Goal: Task Accomplishment & Management: Manage account settings

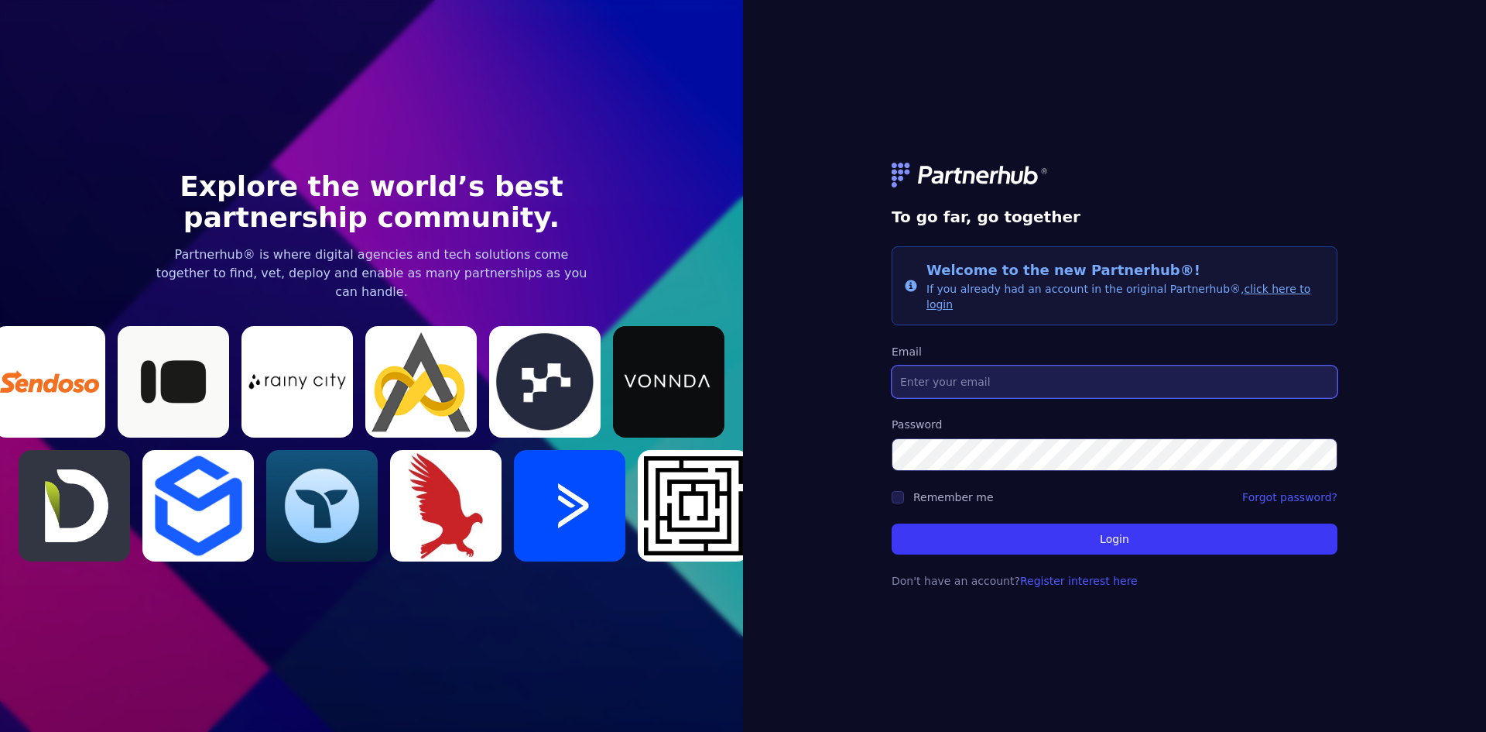
type input "[EMAIL_ADDRESS][DOMAIN_NAME]"
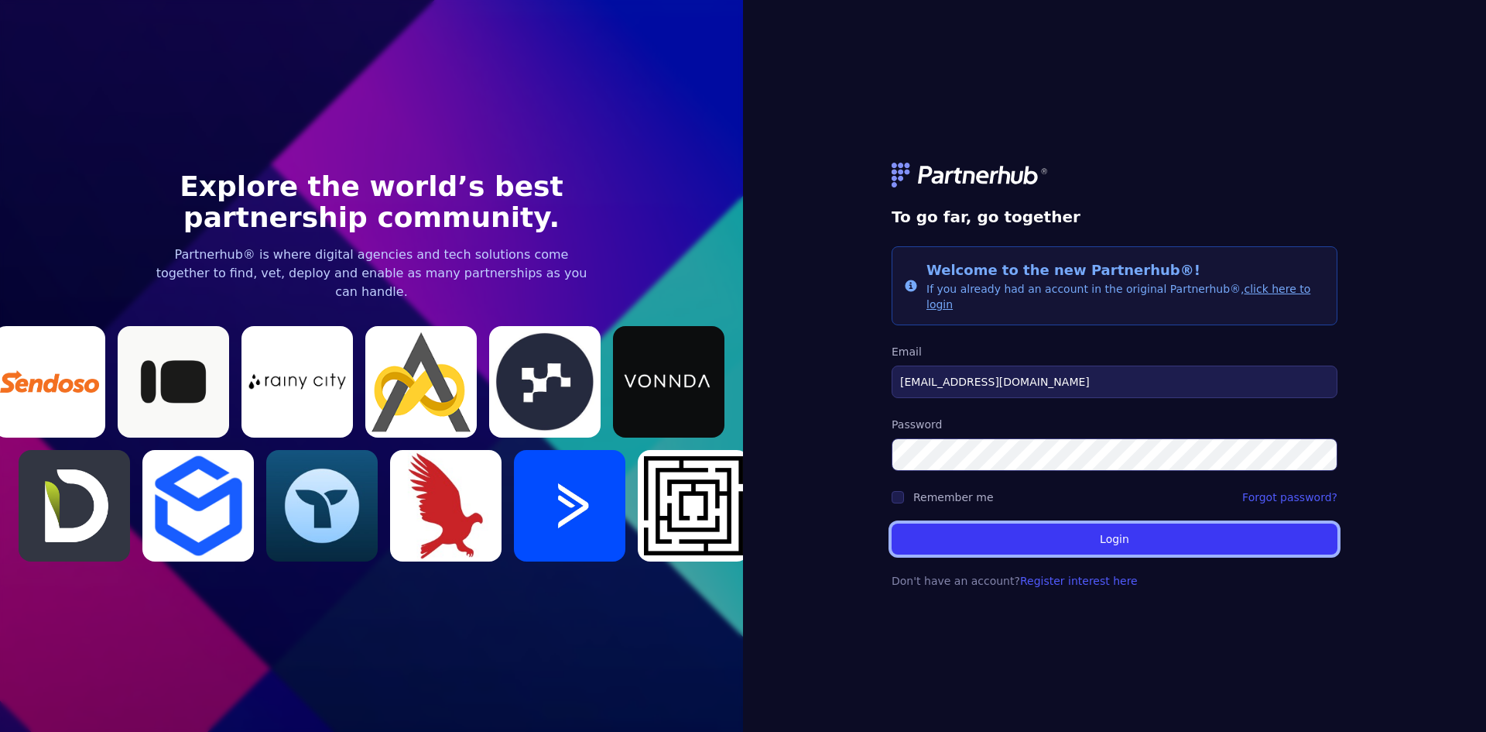
click at [1073, 529] on button "Login" at bounding box center [1115, 538] width 446 height 31
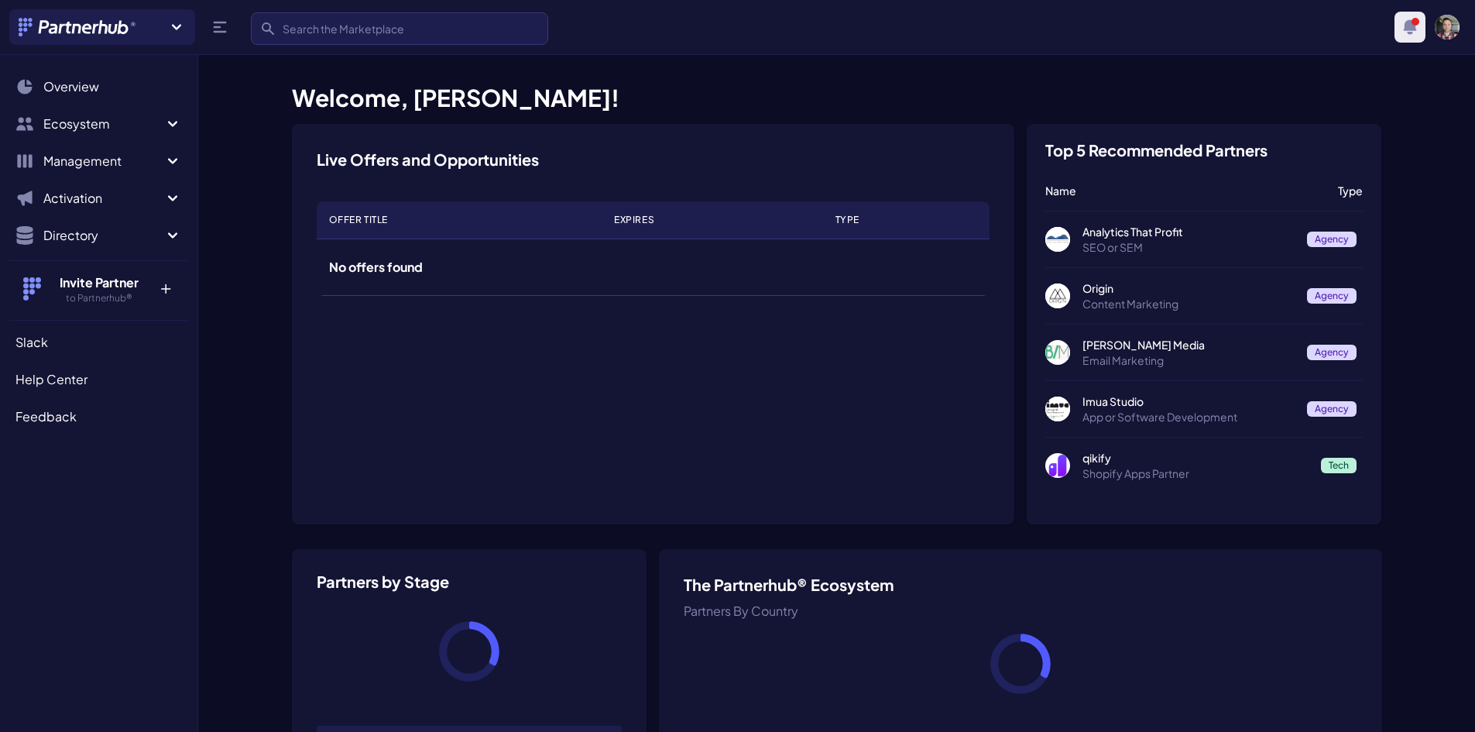
click at [1410, 33] on icon "button" at bounding box center [1409, 26] width 13 height 15
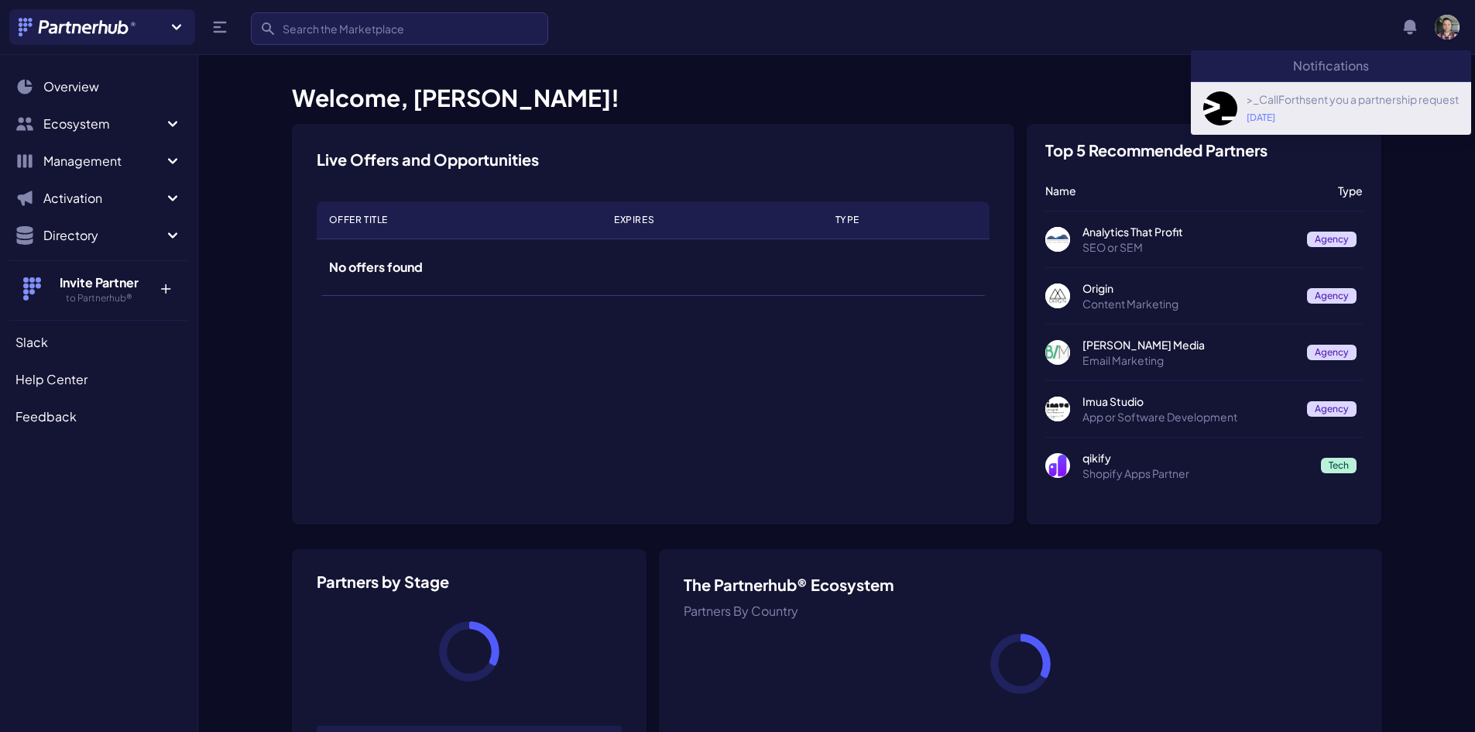
click at [1347, 111] on div "[DATE]" at bounding box center [1352, 117] width 212 height 12
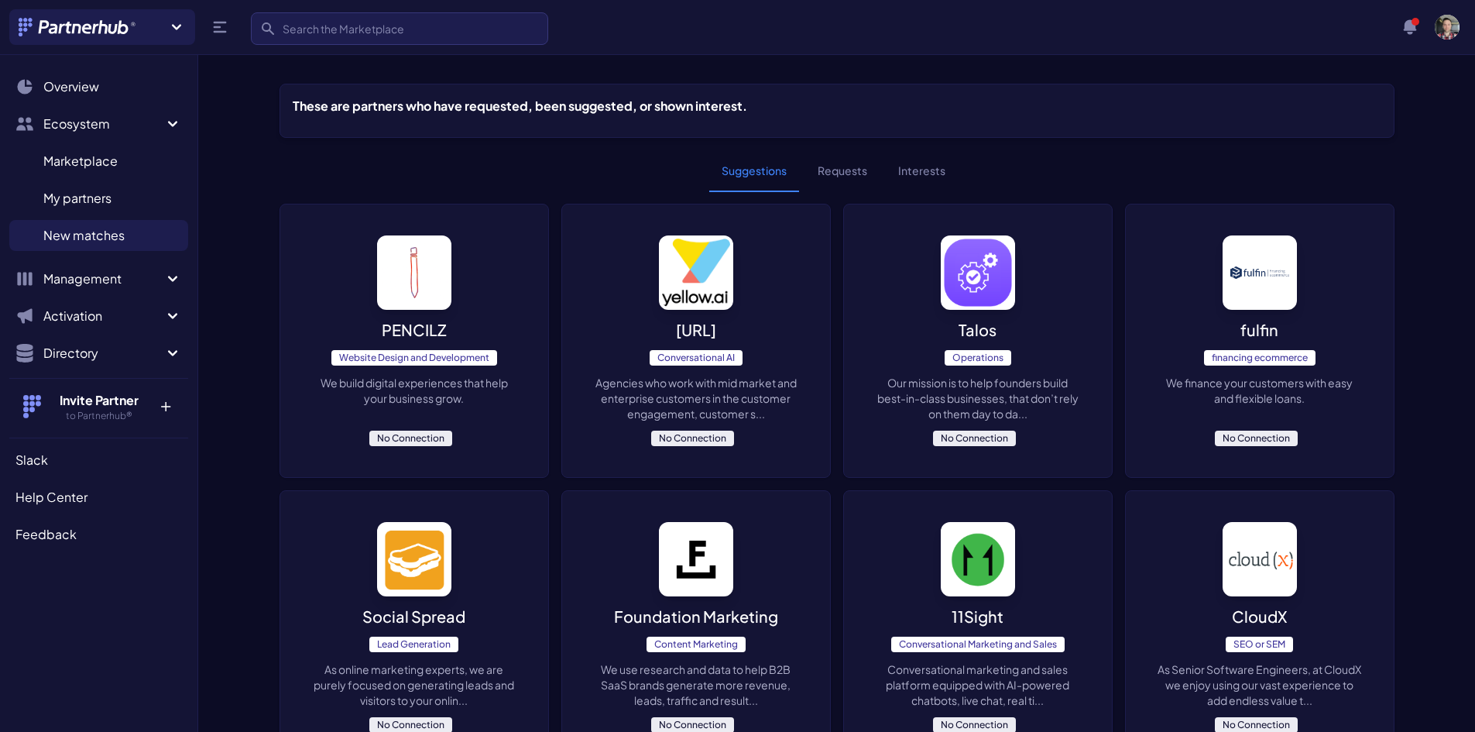
click at [859, 174] on button "Requests" at bounding box center [842, 171] width 74 height 42
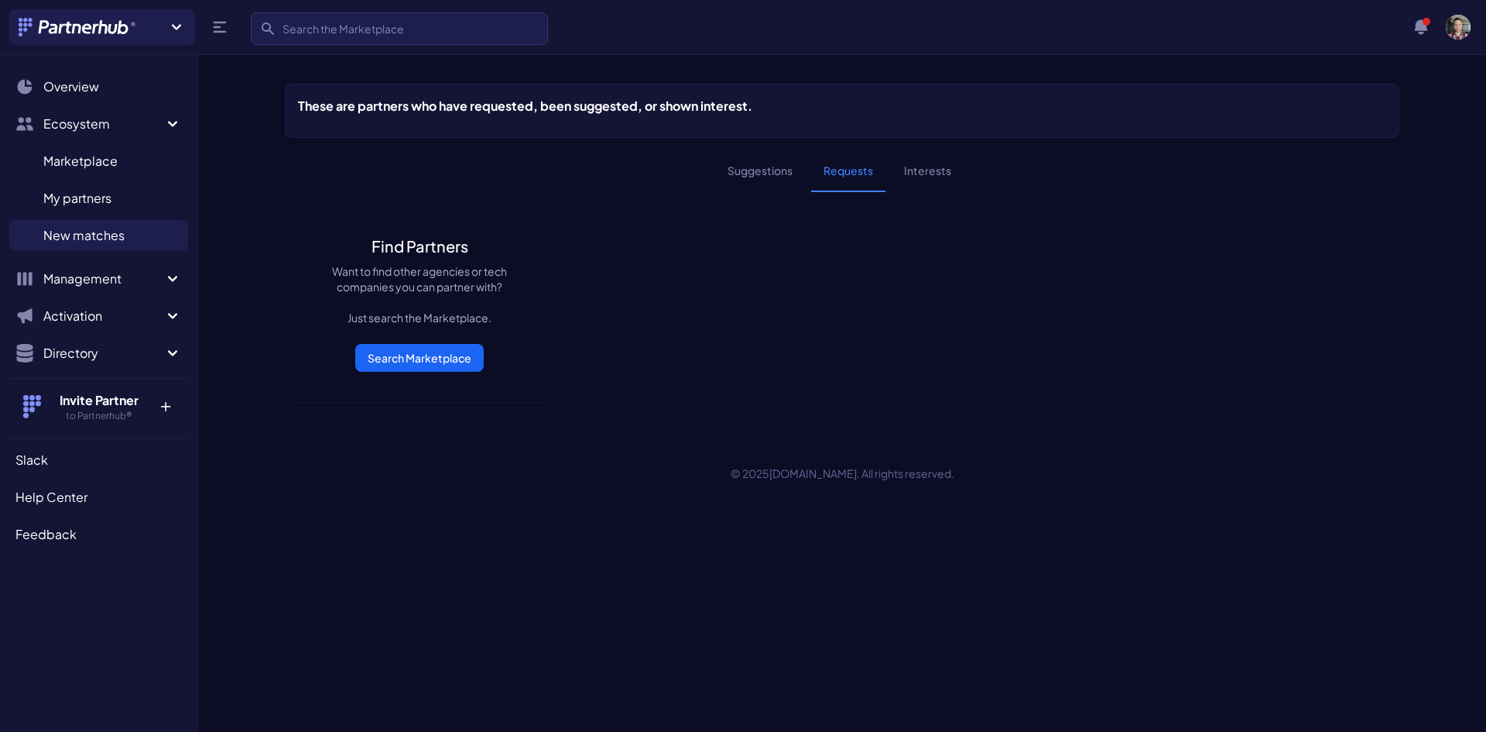
click at [126, 182] on ul "Marketplace M My partners M New matches N" at bounding box center [98, 198] width 179 height 118
click at [114, 193] on link "My partners M" at bounding box center [98, 198] width 179 height 31
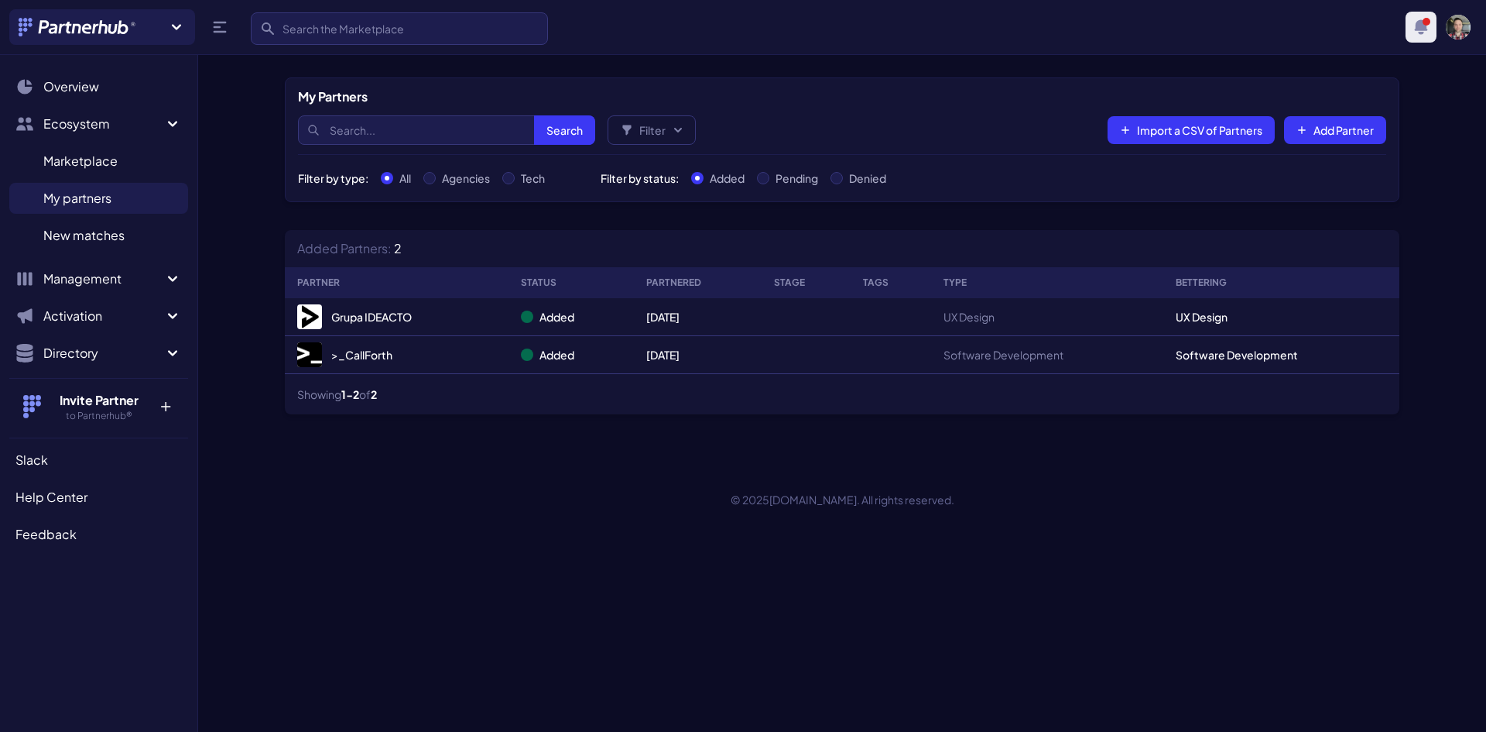
click at [1431, 37] on button "View notifications" at bounding box center [1421, 27] width 31 height 31
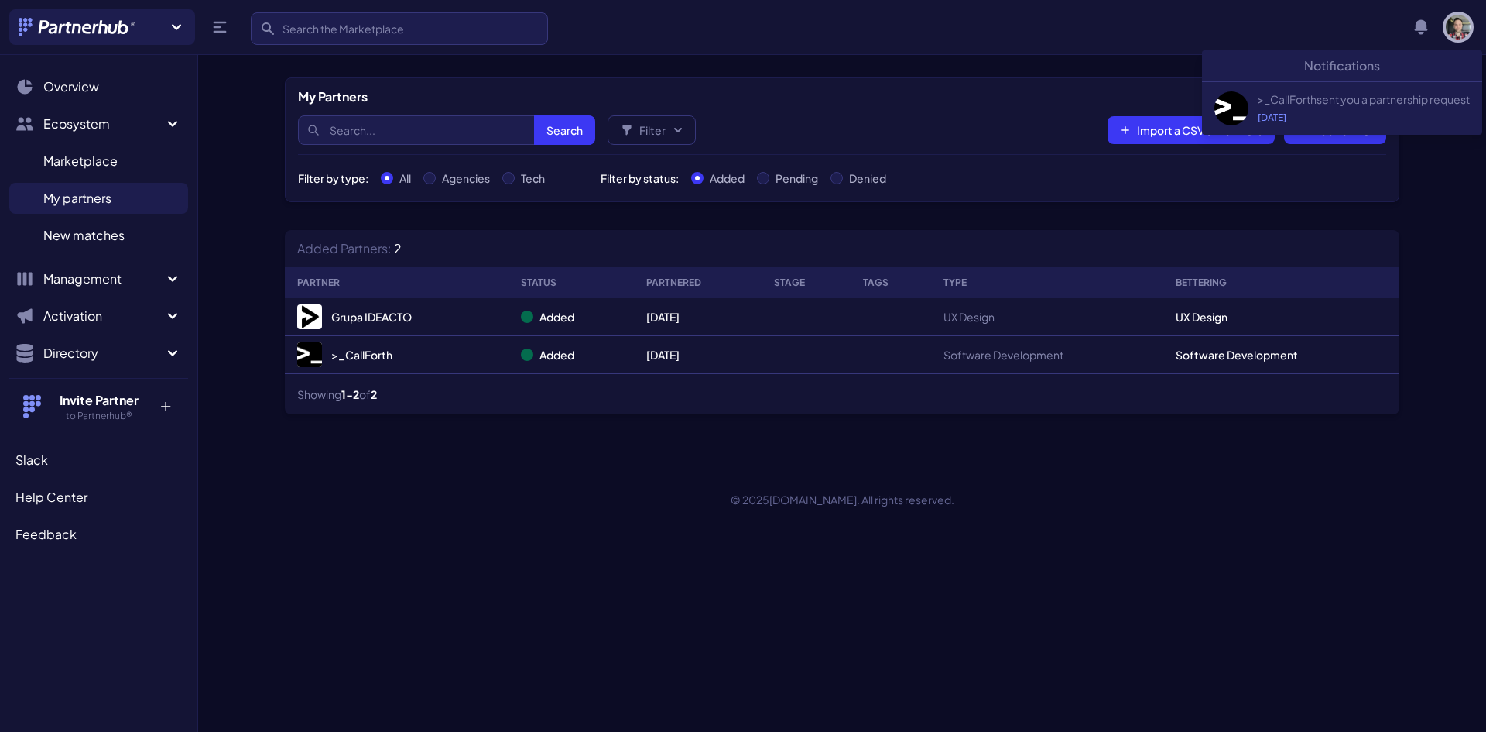
click at [1457, 29] on img "button" at bounding box center [1458, 27] width 25 height 25
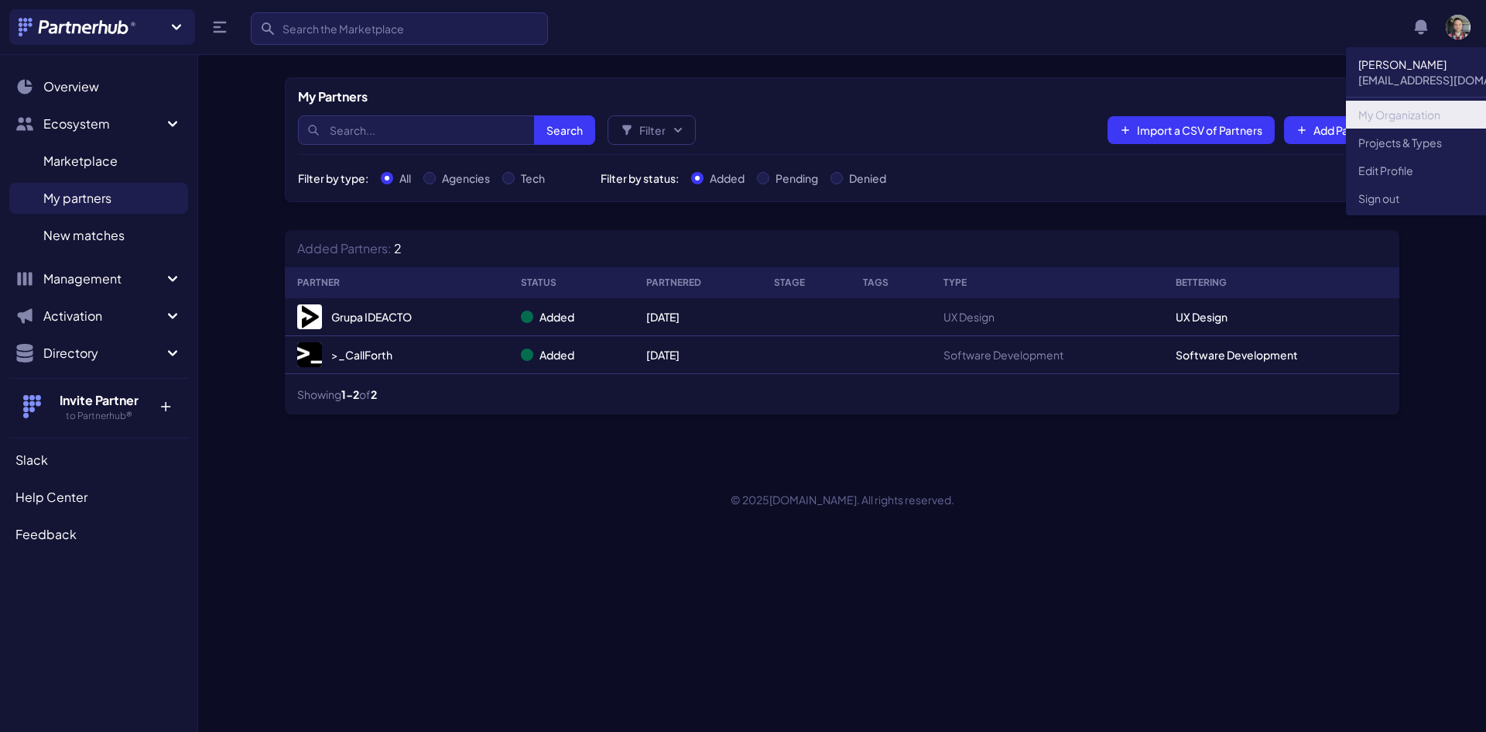
click at [1414, 109] on link "My Organization" at bounding box center [1450, 115] width 209 height 28
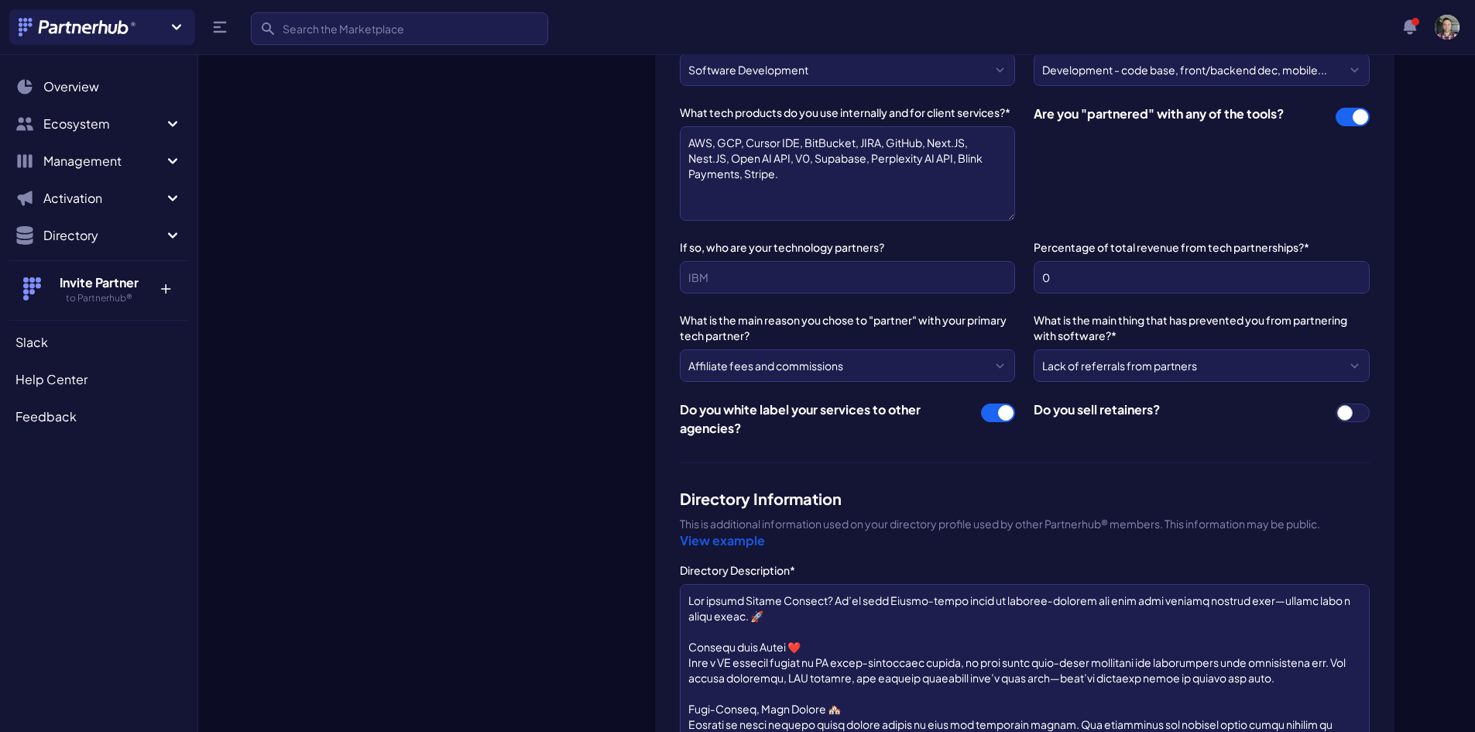
scroll to position [1303, 0]
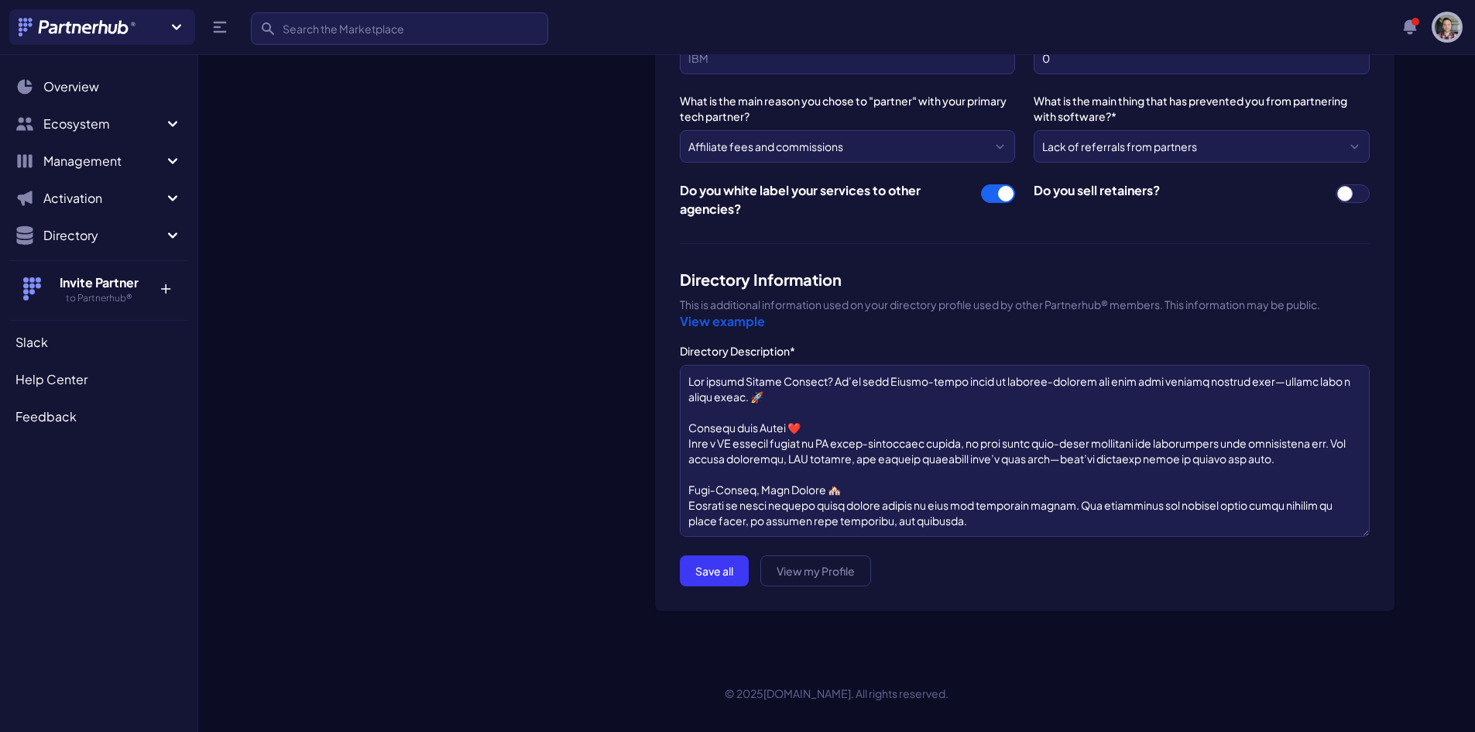
click at [1448, 36] on img "button" at bounding box center [1446, 27] width 25 height 25
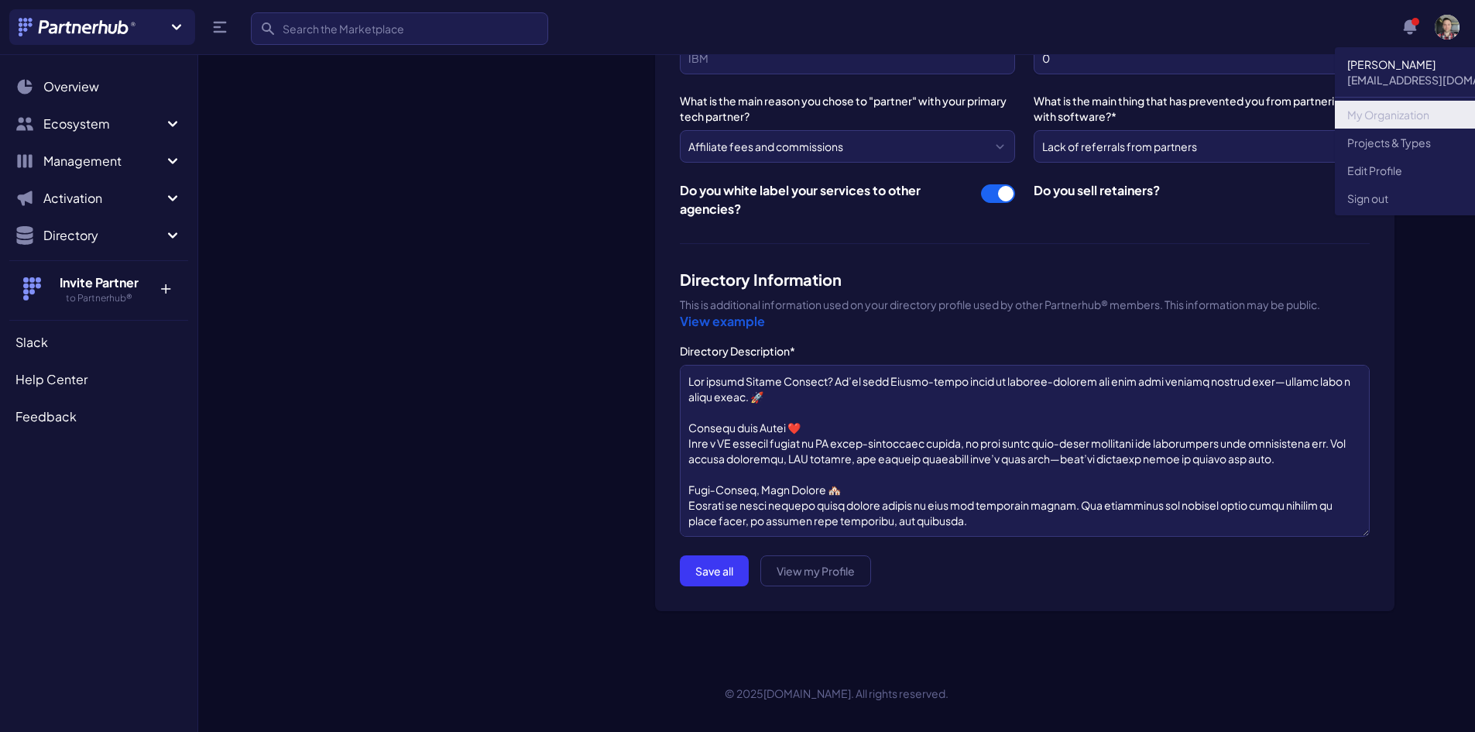
click at [1423, 112] on link "My Organization" at bounding box center [1439, 115] width 209 height 28
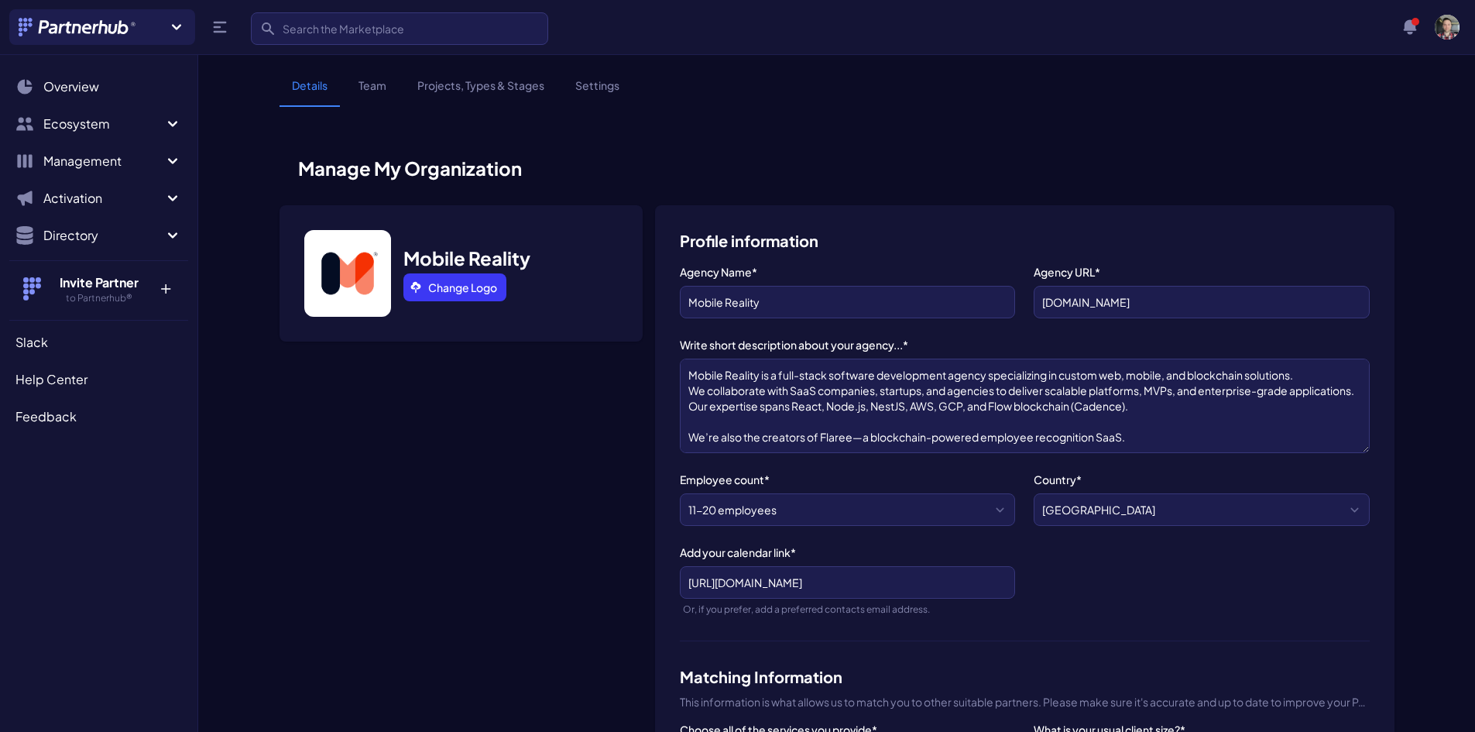
scroll to position [272, 0]
click at [599, 83] on link "Settings" at bounding box center [597, 91] width 69 height 29
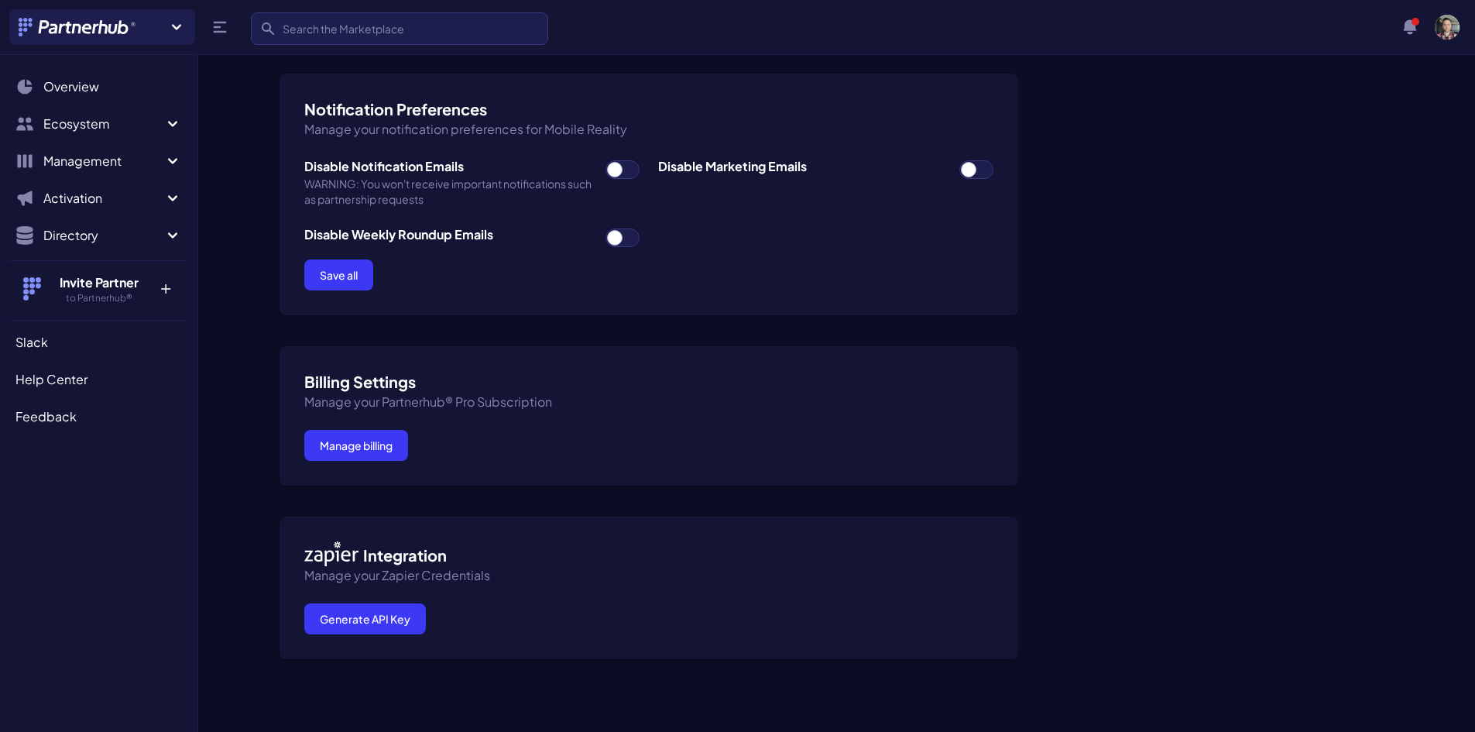
scroll to position [111, 0]
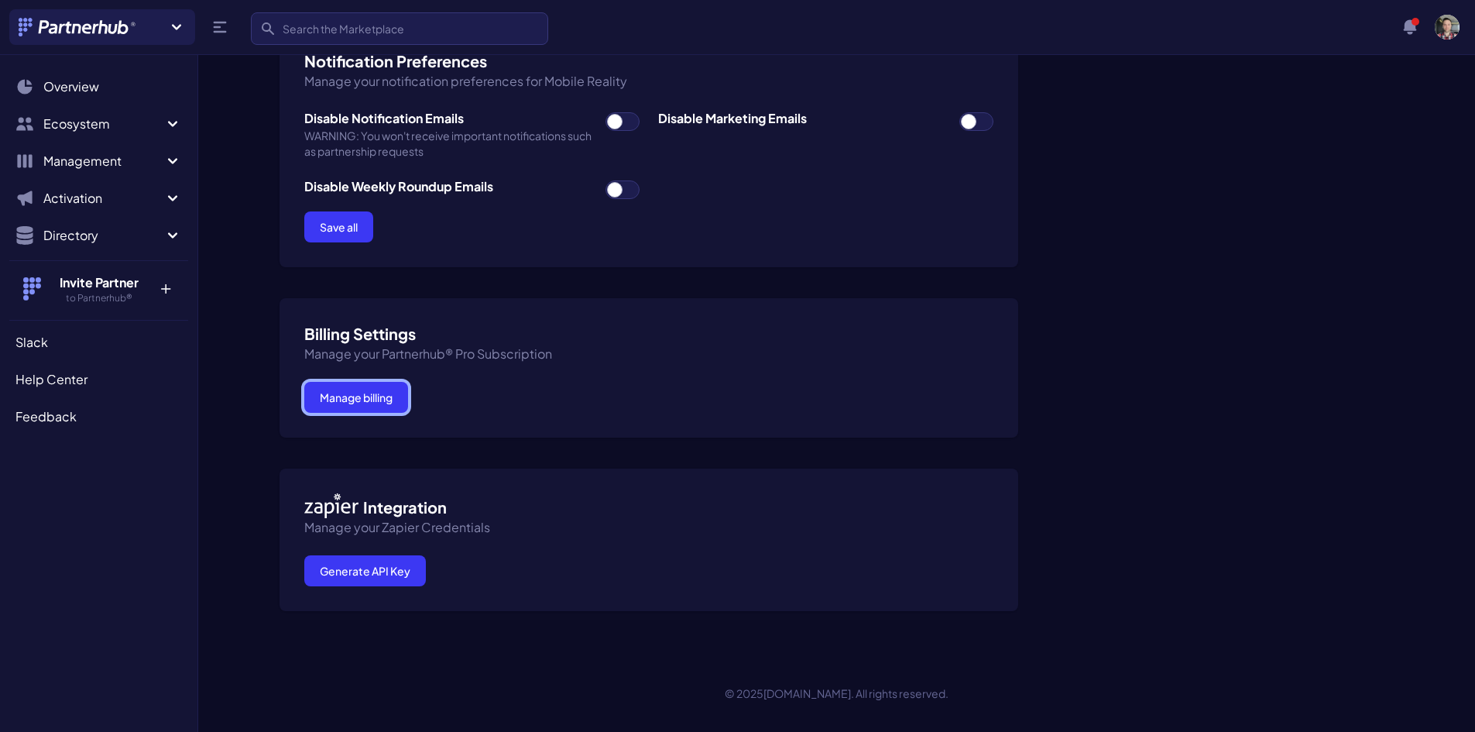
click at [392, 386] on button "Manage billing" at bounding box center [356, 397] width 104 height 31
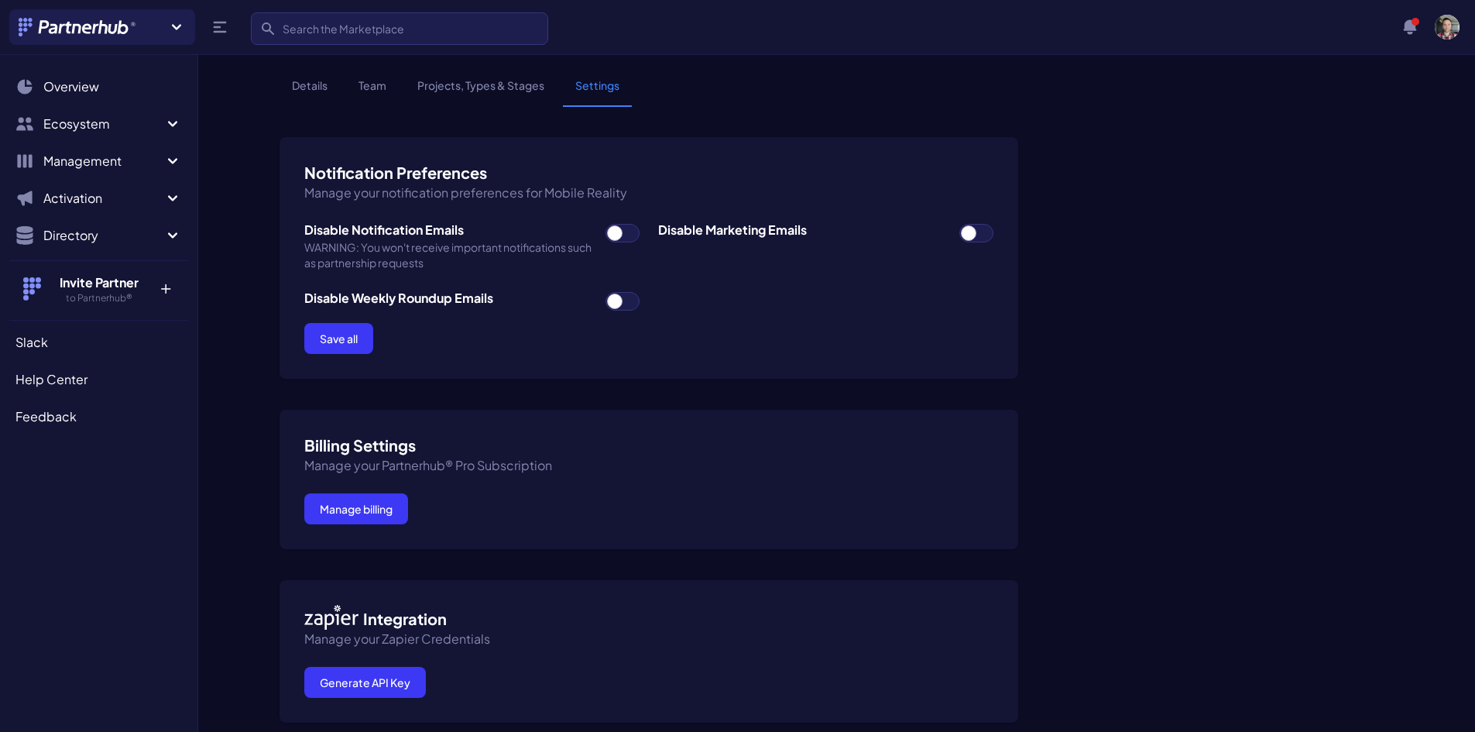
click at [361, 490] on div "Billing Settings Manage your Partnerhub® Pro Subscription Manage billing" at bounding box center [648, 479] width 739 height 139
click at [368, 499] on button "Manage billing" at bounding box center [356, 508] width 104 height 31
